Goal: Browse casually: Explore the website without a specific task or goal

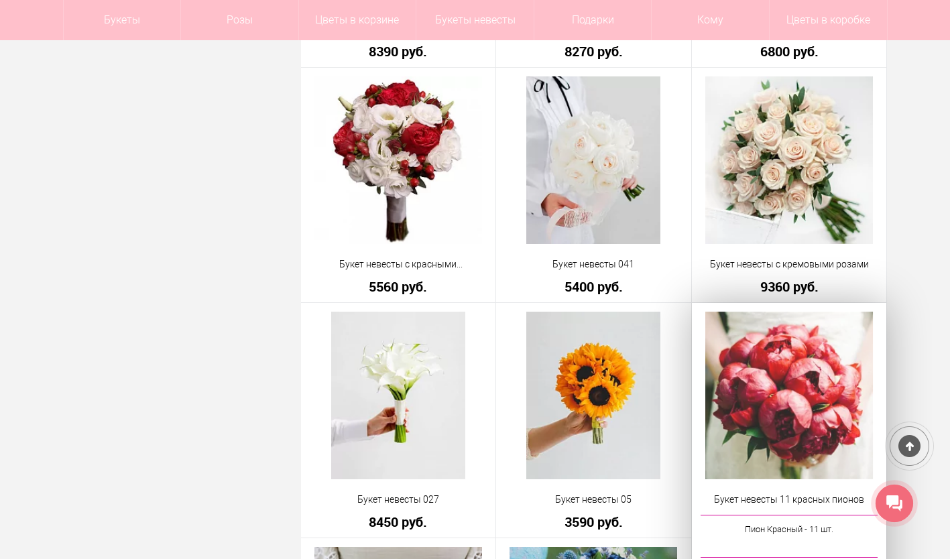
scroll to position [1742, 0]
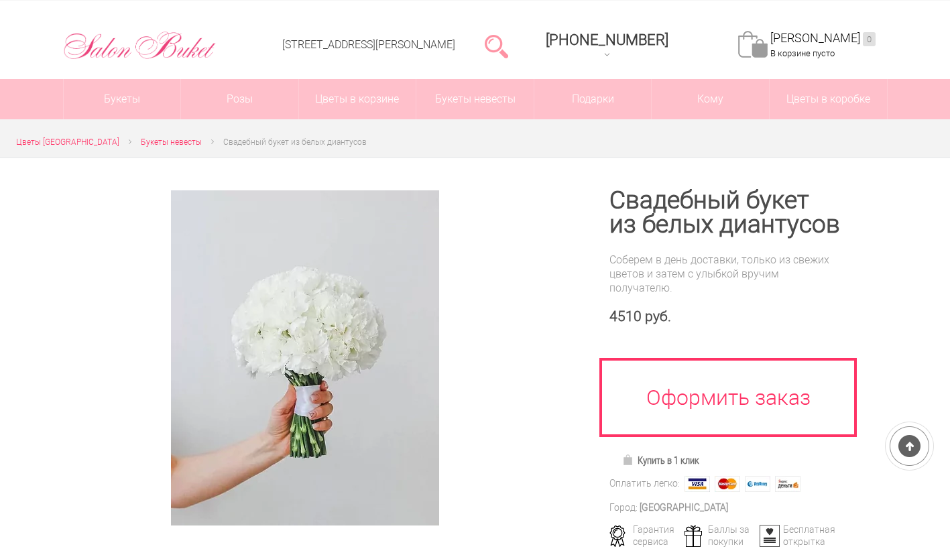
scroll to position [67, 0]
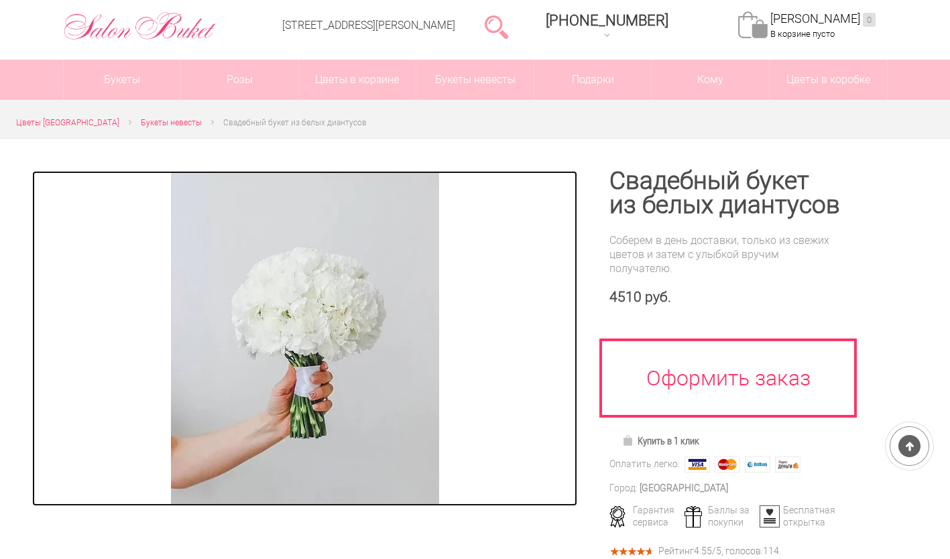
click at [353, 324] on img at bounding box center [305, 338] width 268 height 335
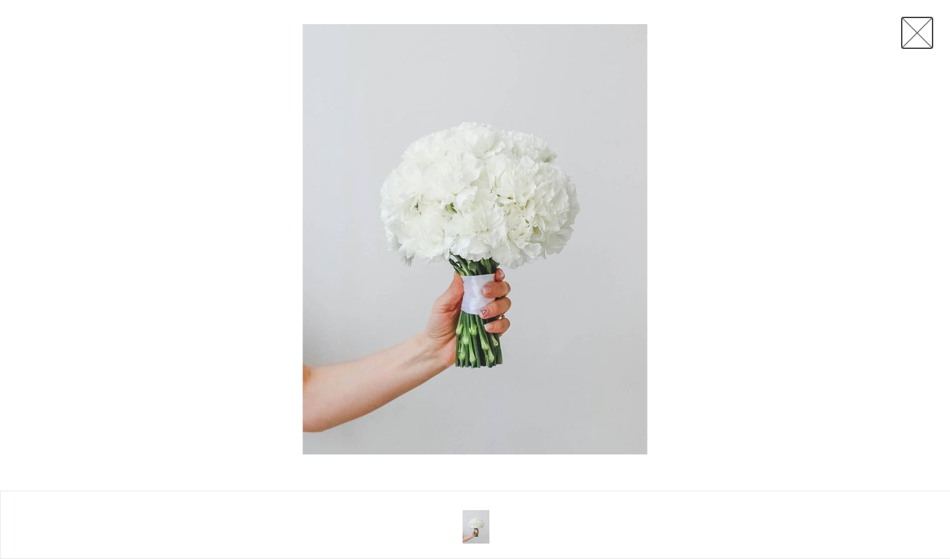
click at [927, 32] on link at bounding box center [917, 33] width 34 height 34
